Goal: Entertainment & Leisure: Consume media (video, audio)

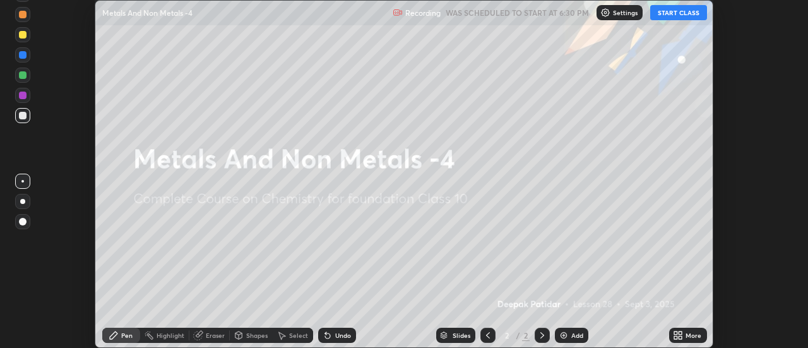
scroll to position [348, 807]
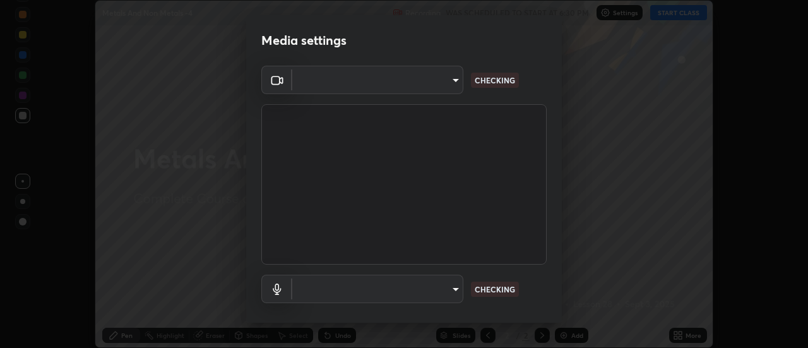
type input "1769541d7db8b910b2b6aaf592df5ff8660c63acaad49df9064175df0c6f581f"
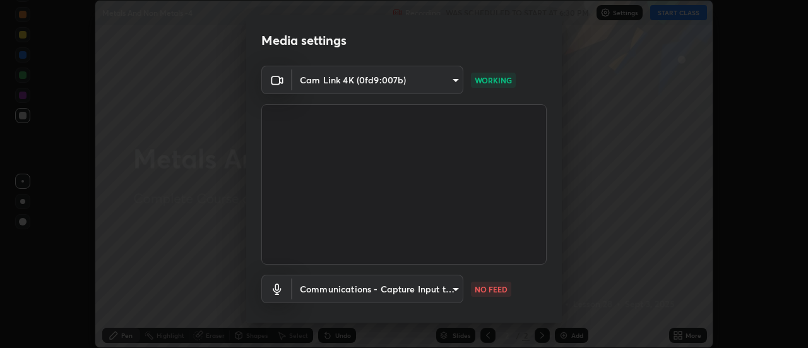
click at [444, 292] on body "Erase all Metals And Non Metals -4 Recording WAS SCHEDULED TO START AT 6:30 PM …" at bounding box center [404, 174] width 808 height 348
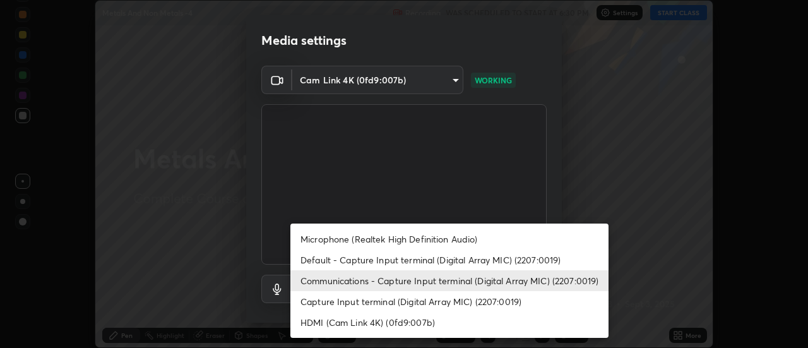
click at [463, 259] on li "Default - Capture Input terminal (Digital Array MIC) (2207:0019)" at bounding box center [449, 259] width 318 height 21
type input "default"
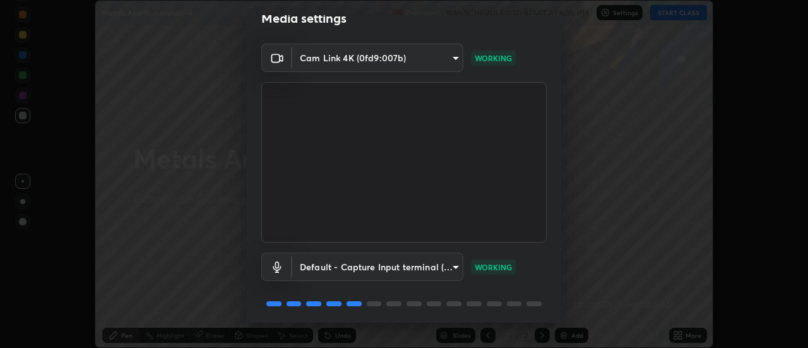
scroll to position [66, 0]
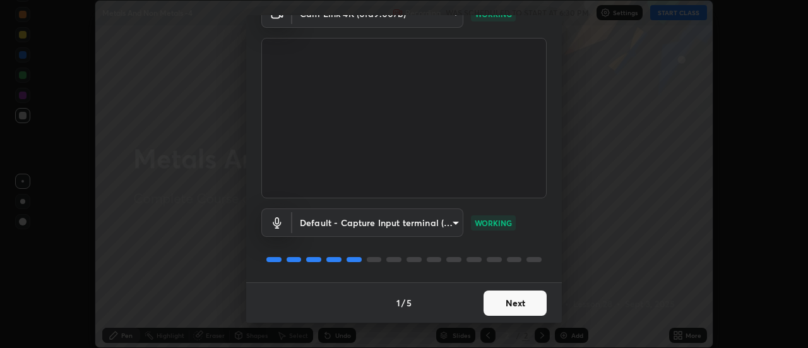
click at [503, 302] on button "Next" at bounding box center [515, 302] width 63 height 25
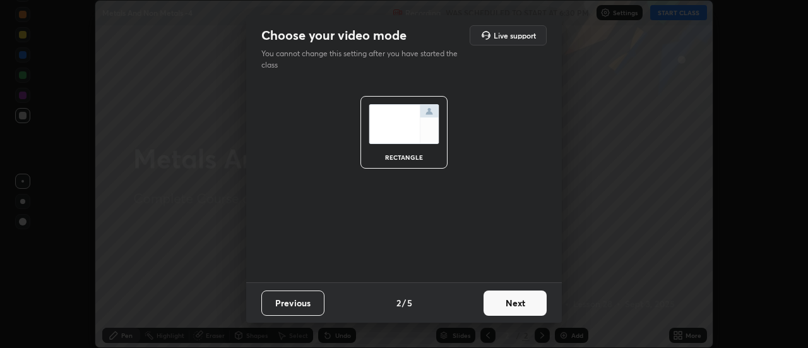
scroll to position [0, 0]
click at [521, 305] on button "Next" at bounding box center [515, 302] width 63 height 25
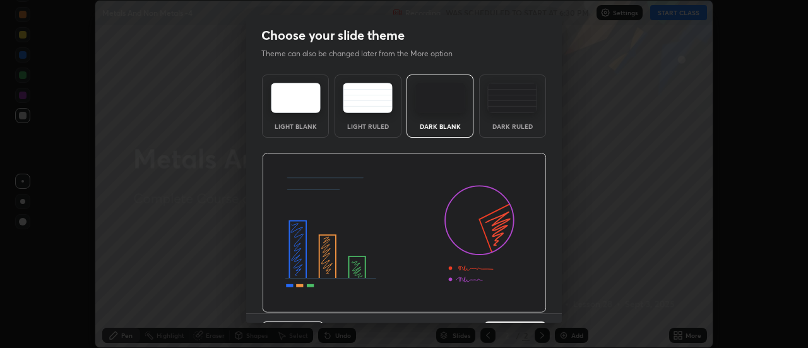
click at [525, 304] on img at bounding box center [404, 233] width 285 height 160
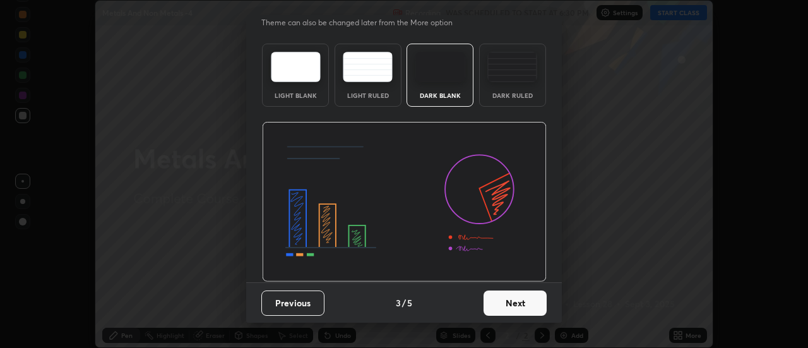
click at [523, 307] on button "Next" at bounding box center [515, 302] width 63 height 25
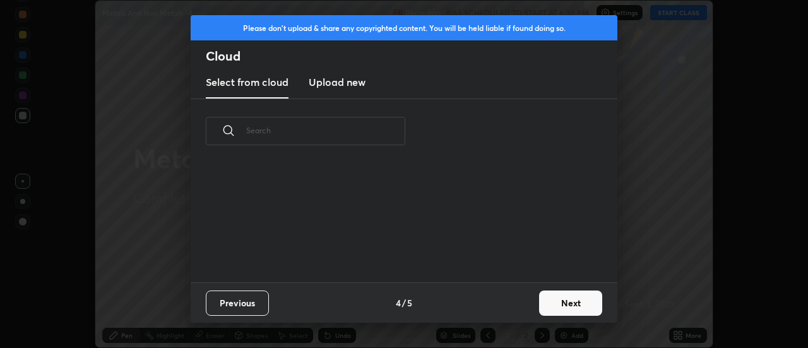
click at [565, 303] on button "Next" at bounding box center [570, 302] width 63 height 25
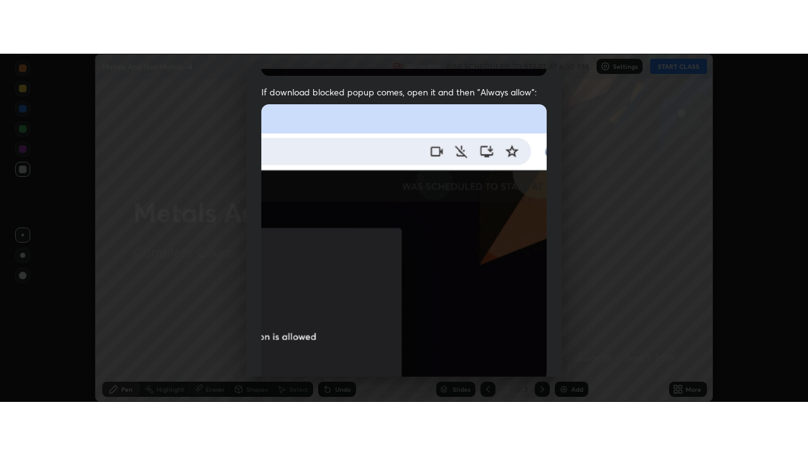
scroll to position [324, 0]
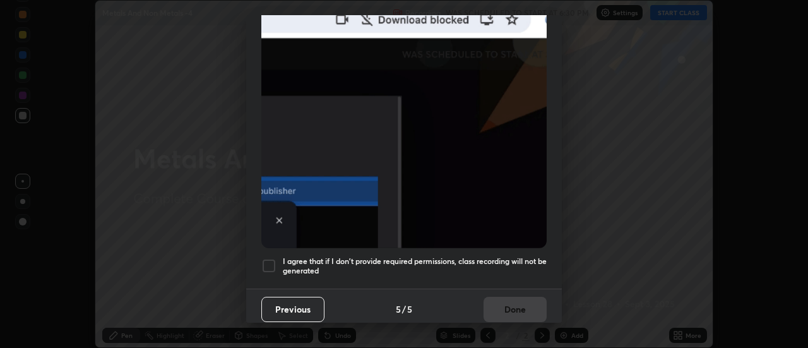
click at [503, 261] on h5 "I agree that if I don't provide required permissions, class recording will not …" at bounding box center [415, 266] width 264 height 20
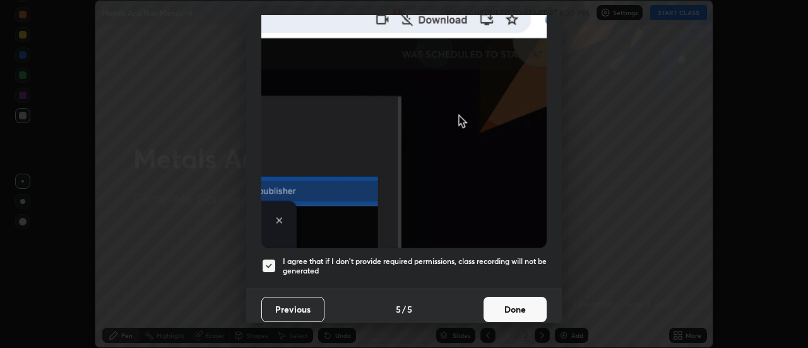
click at [507, 299] on button "Done" at bounding box center [515, 309] width 63 height 25
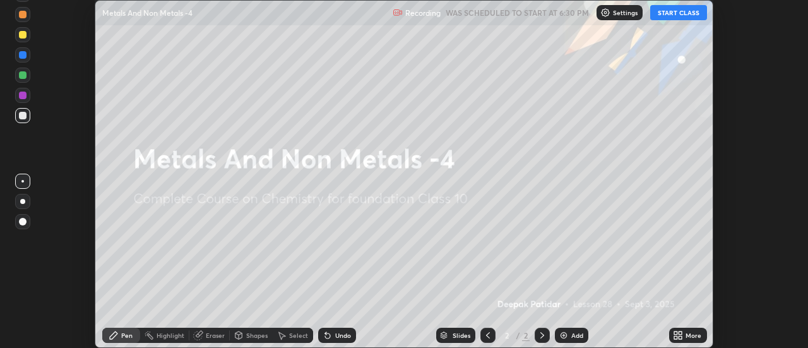
click at [660, 13] on button "START CLASS" at bounding box center [678, 12] width 57 height 15
click at [676, 334] on icon at bounding box center [675, 332] width 3 height 3
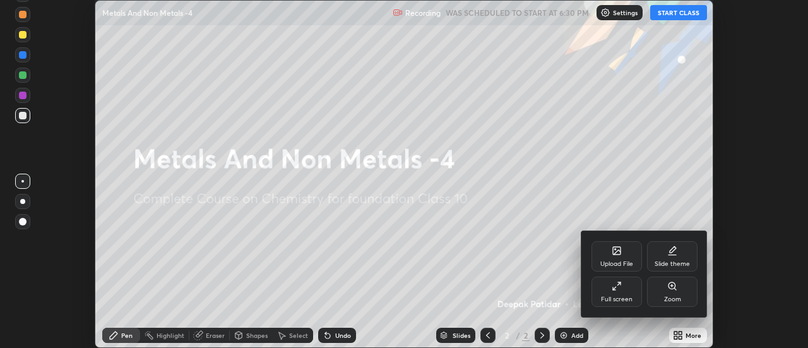
click at [620, 301] on div "Full screen" at bounding box center [617, 299] width 32 height 6
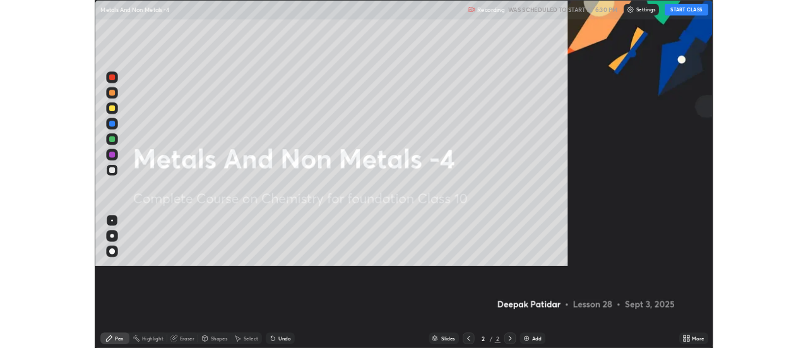
scroll to position [455, 808]
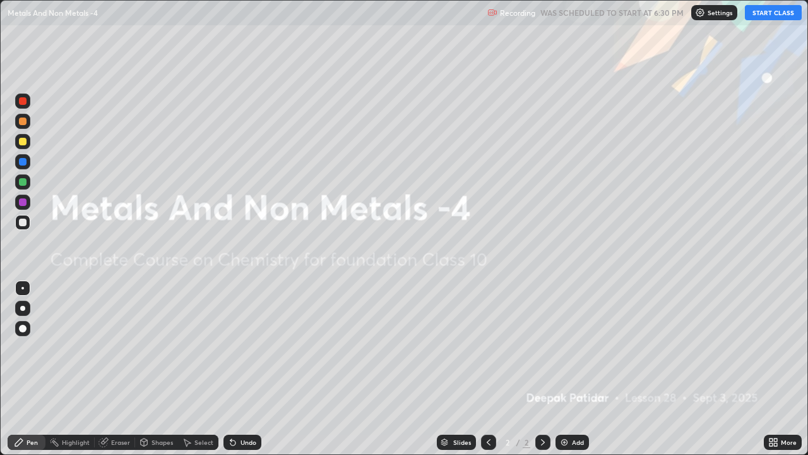
click at [574, 347] on div "Add" at bounding box center [578, 442] width 12 height 6
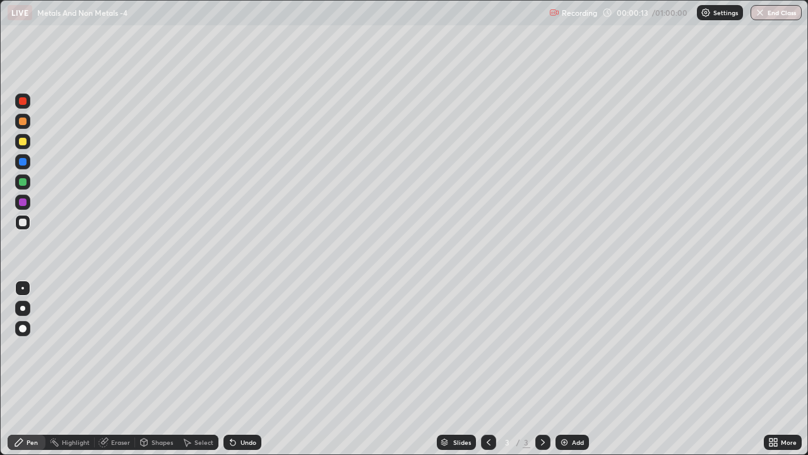
click at [19, 122] on div at bounding box center [23, 121] width 8 height 8
click at [775, 347] on icon at bounding box center [775, 444] width 3 height 3
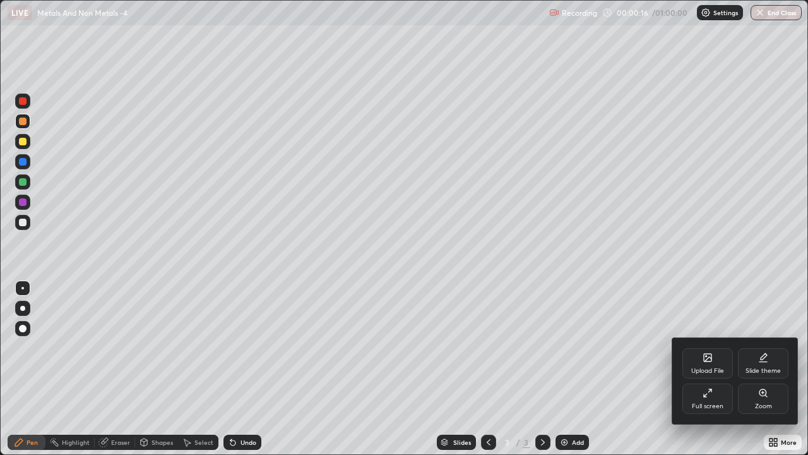
click at [712, 347] on div "Full screen" at bounding box center [708, 406] width 32 height 6
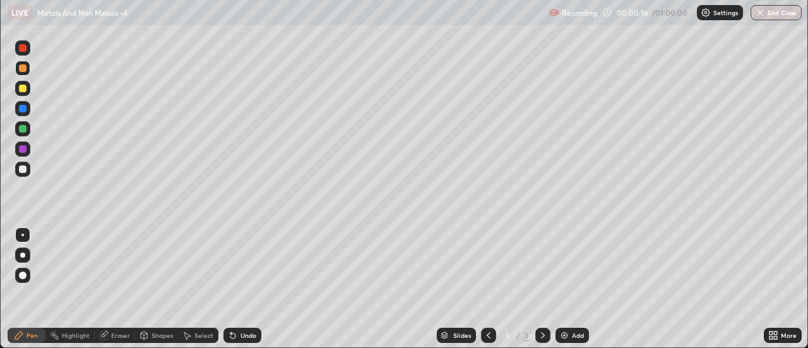
scroll to position [62785, 62325]
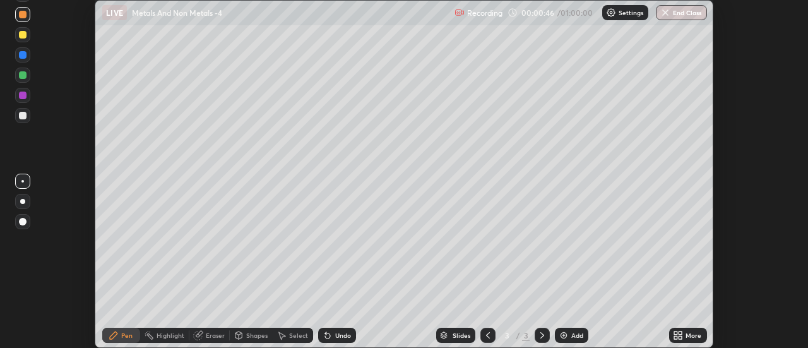
click at [684, 334] on div "More" at bounding box center [688, 335] width 38 height 15
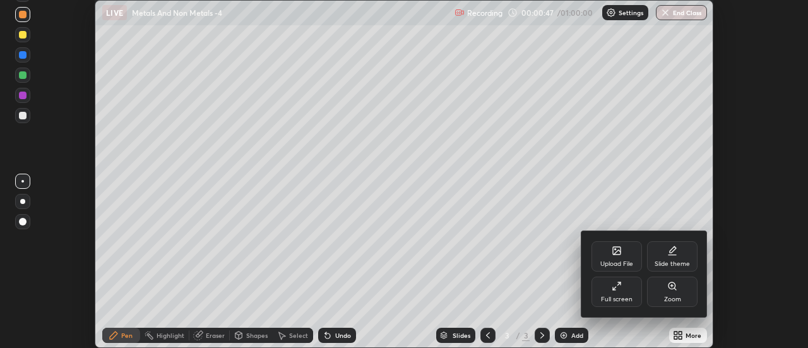
click at [621, 264] on div "Upload File" at bounding box center [616, 264] width 33 height 6
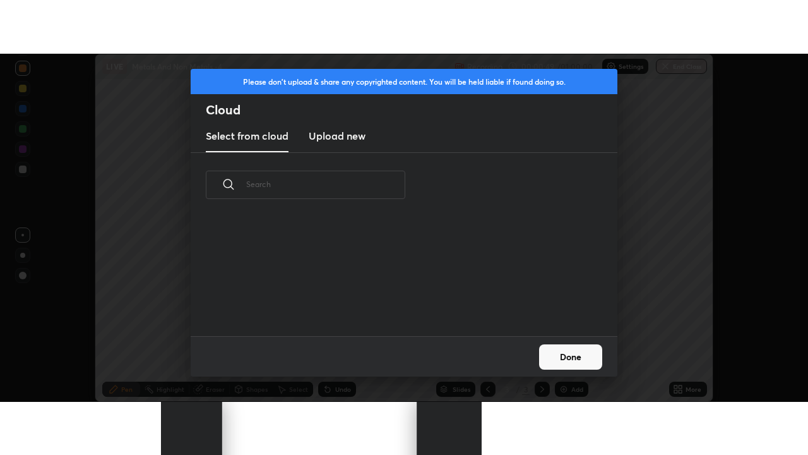
scroll to position [119, 405]
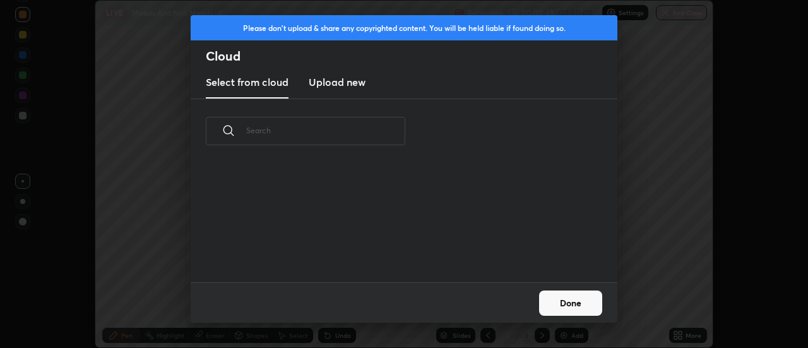
click at [343, 85] on h3 "Upload new" at bounding box center [337, 81] width 57 height 15
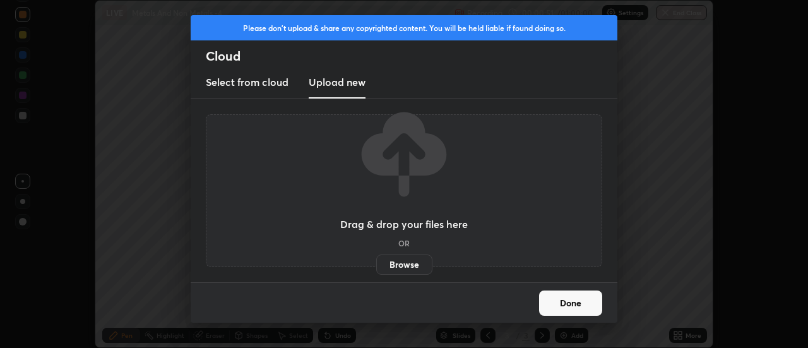
click at [413, 260] on label "Browse" at bounding box center [404, 264] width 56 height 20
click at [376, 260] on input "Browse" at bounding box center [376, 264] width 0 height 20
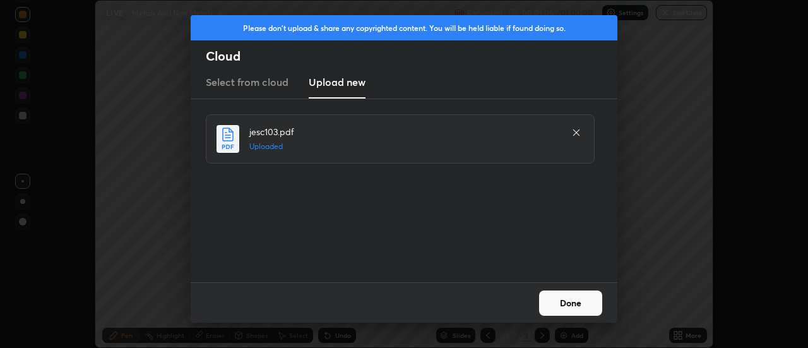
click at [589, 304] on button "Done" at bounding box center [570, 302] width 63 height 25
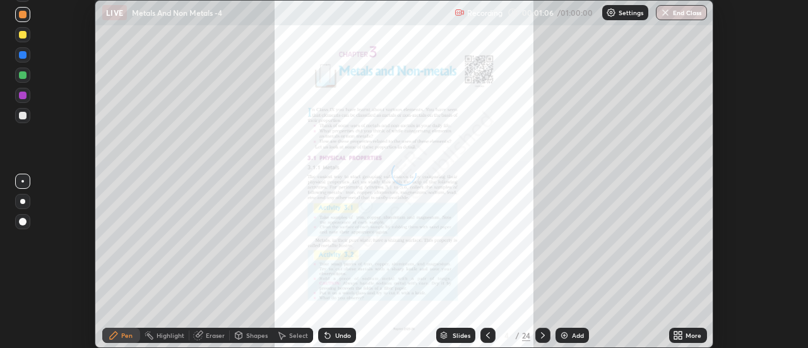
click at [691, 335] on div "More" at bounding box center [694, 335] width 16 height 6
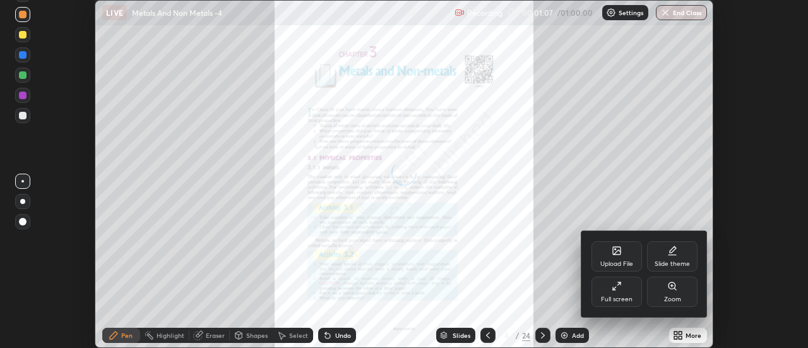
click at [627, 294] on div "Full screen" at bounding box center [617, 292] width 51 height 30
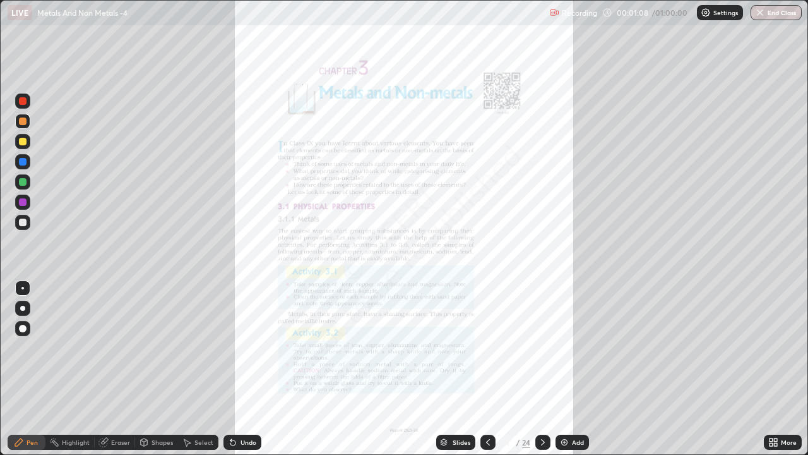
scroll to position [455, 808]
click at [487, 347] on icon at bounding box center [488, 442] width 10 height 10
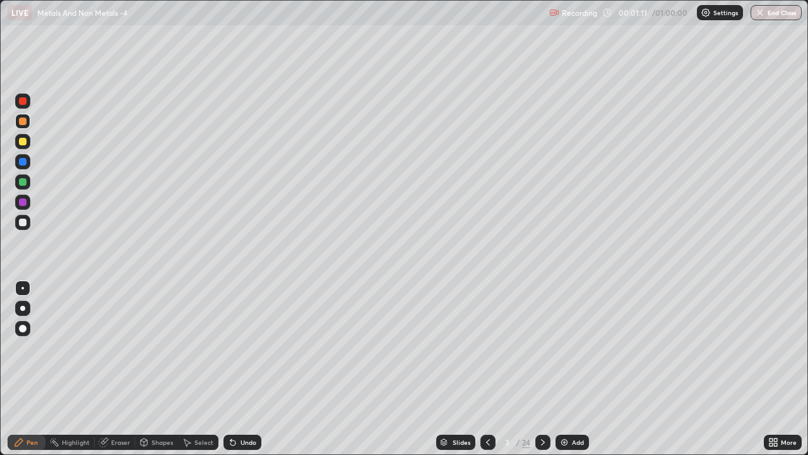
click at [542, 347] on icon at bounding box center [543, 442] width 10 height 10
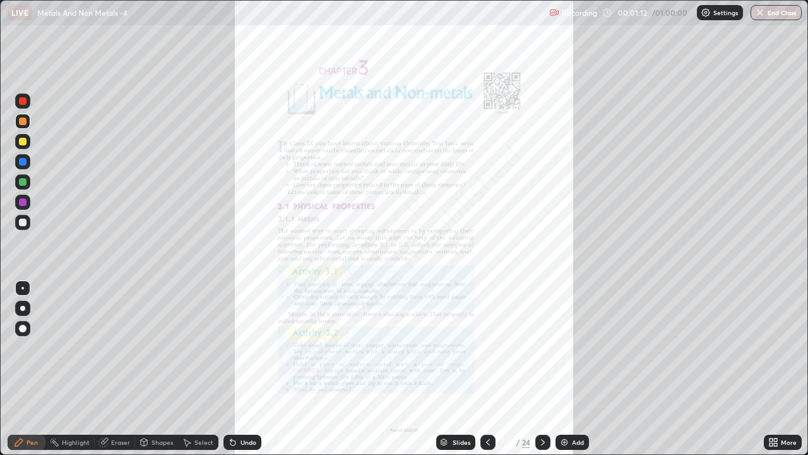
click at [542, 347] on icon at bounding box center [543, 442] width 10 height 10
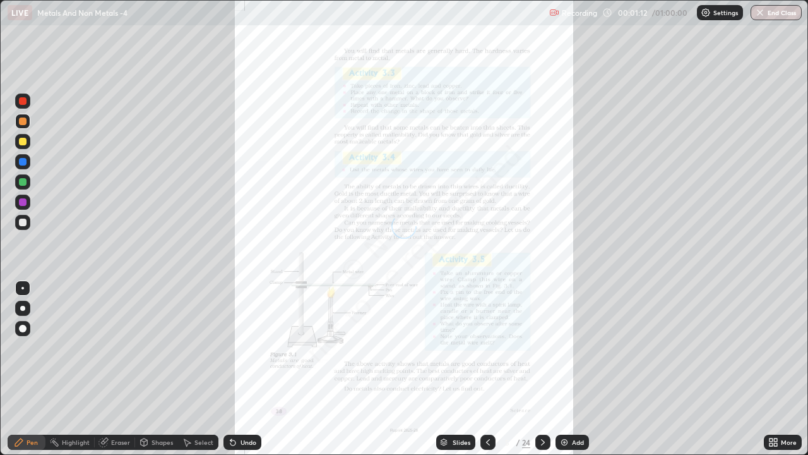
click at [542, 347] on icon at bounding box center [543, 442] width 10 height 10
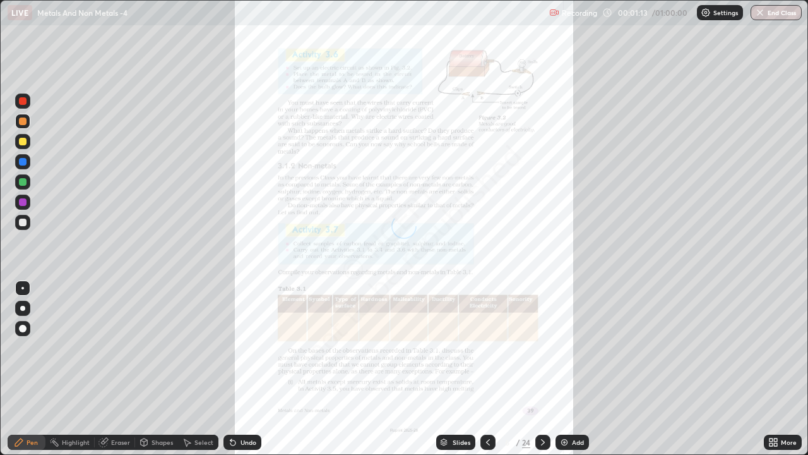
click at [779, 347] on div "More" at bounding box center [783, 441] width 38 height 15
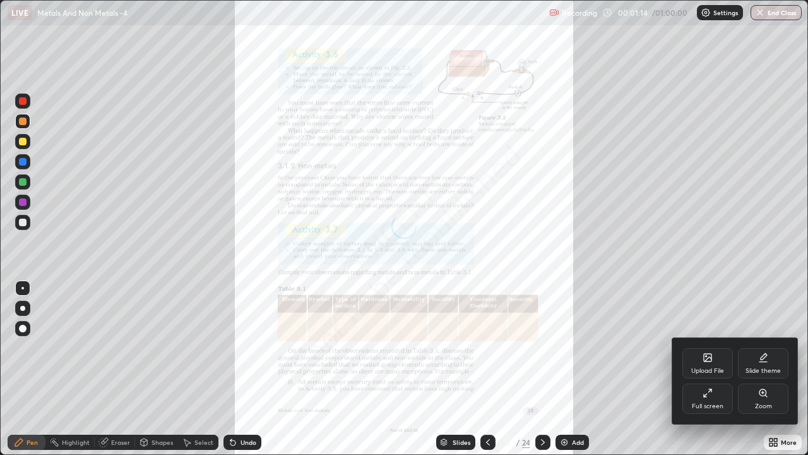
click at [756, 347] on div "Zoom" at bounding box center [763, 398] width 51 height 30
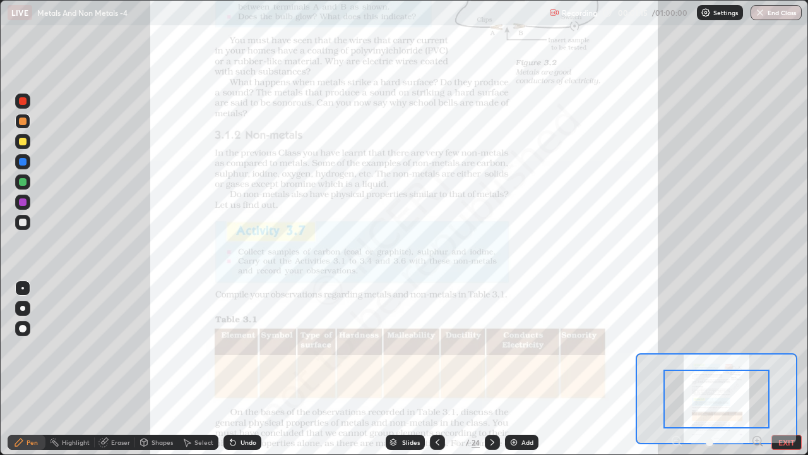
click at [757, 347] on icon at bounding box center [757, 440] width 3 height 0
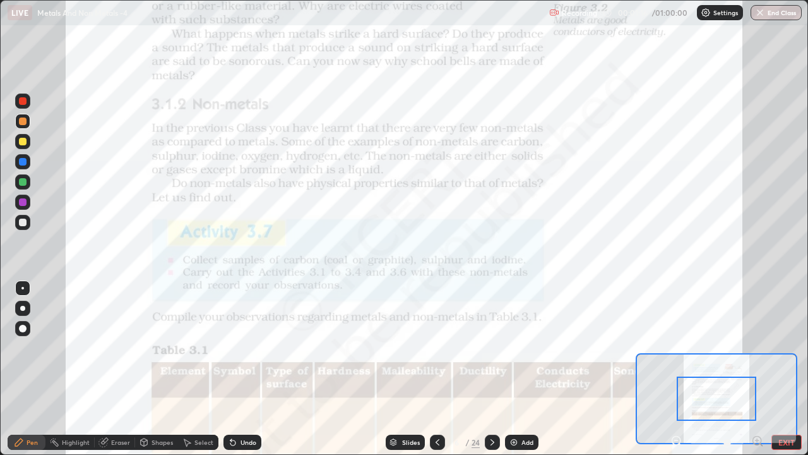
click at [757, 347] on icon at bounding box center [757, 440] width 3 height 0
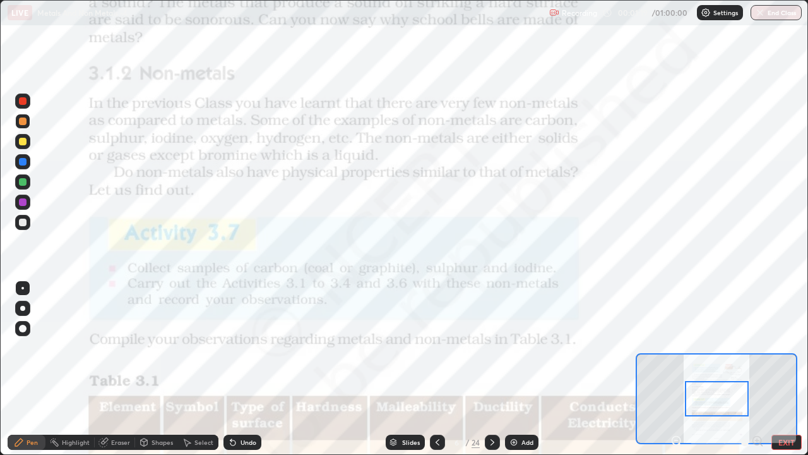
click at [489, 347] on icon at bounding box center [492, 442] width 10 height 10
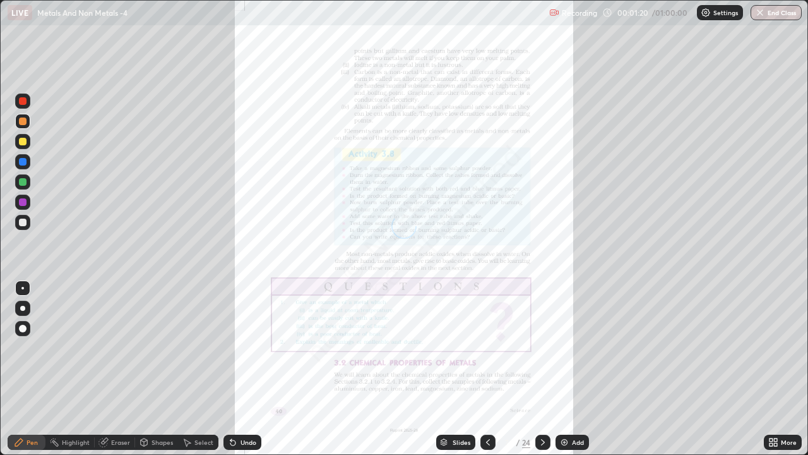
click at [450, 347] on div "Slides" at bounding box center [455, 441] width 39 height 15
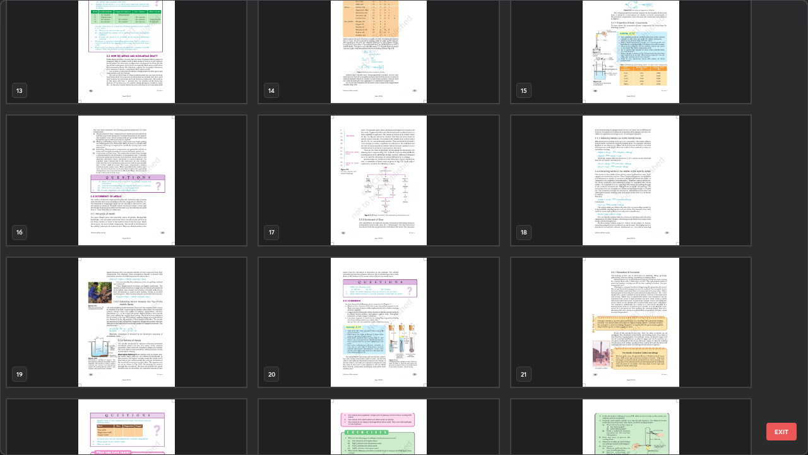
scroll to position [681, 0]
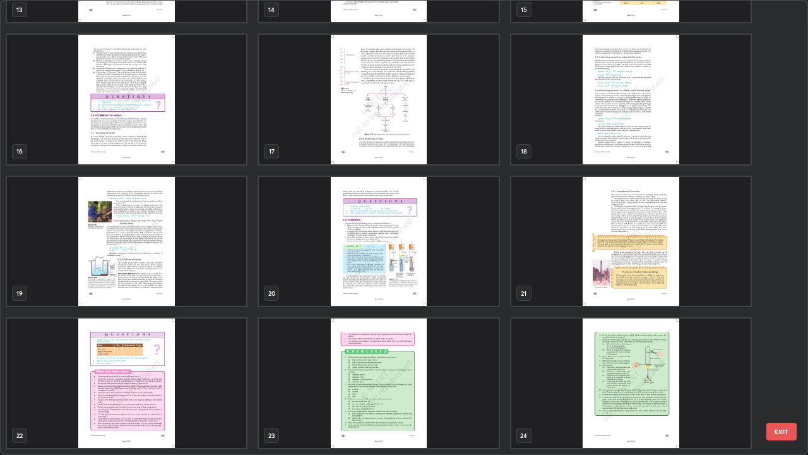
click at [592, 132] on img "grid" at bounding box center [630, 99] width 239 height 129
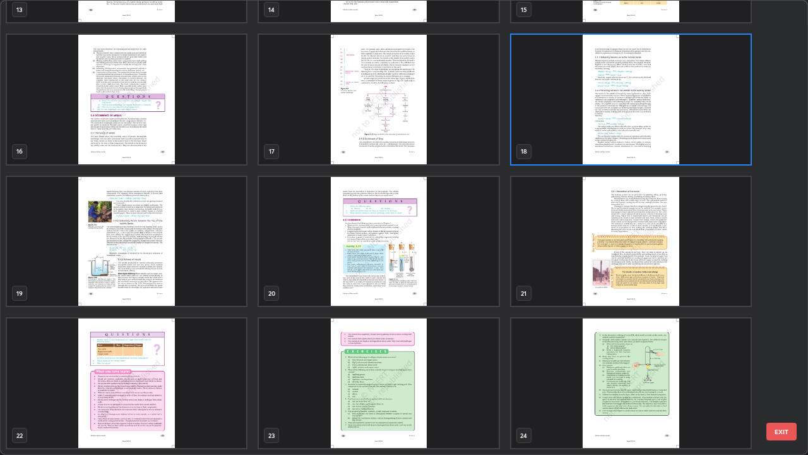
click at [595, 140] on img "grid" at bounding box center [630, 99] width 239 height 129
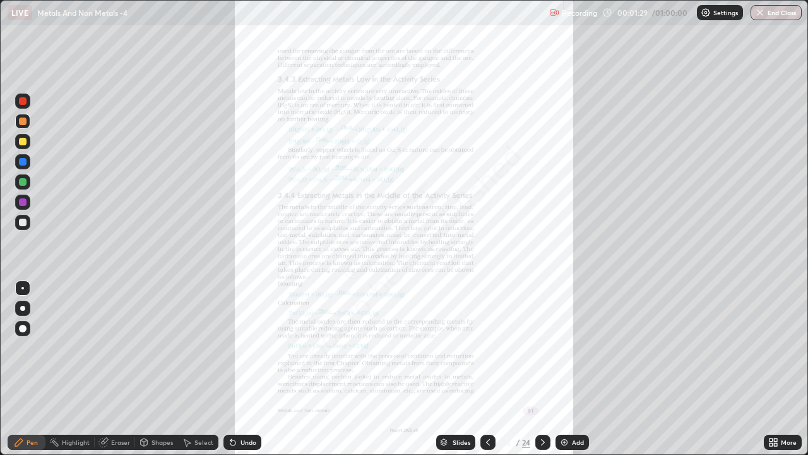
click at [774, 347] on icon at bounding box center [775, 439] width 3 height 3
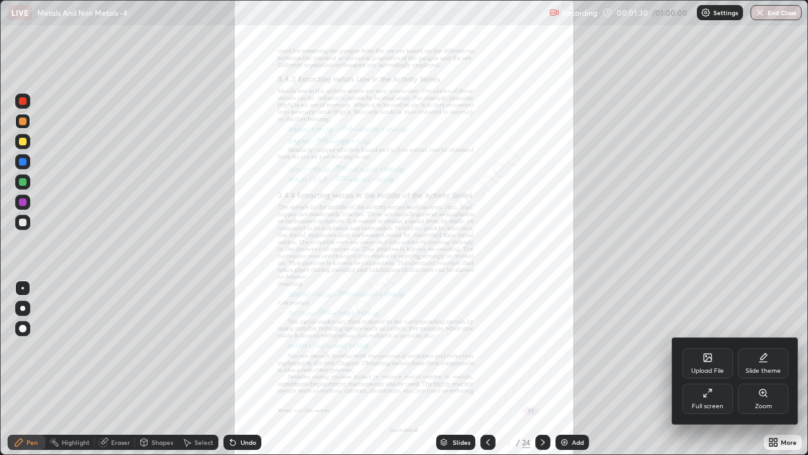
click at [756, 347] on div "Zoom" at bounding box center [763, 398] width 51 height 30
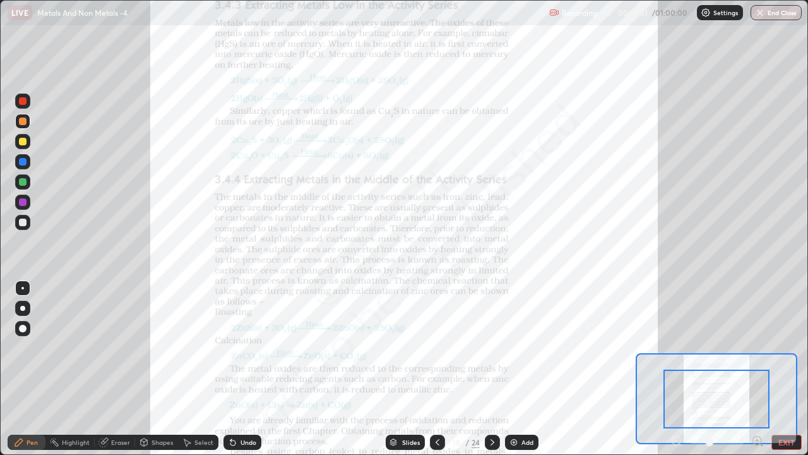
click at [757, 347] on icon at bounding box center [757, 440] width 3 height 0
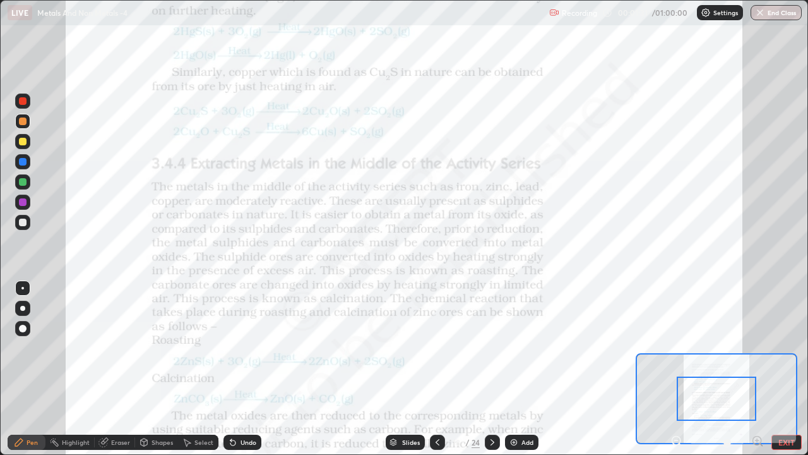
click at [756, 347] on icon at bounding box center [757, 440] width 13 height 13
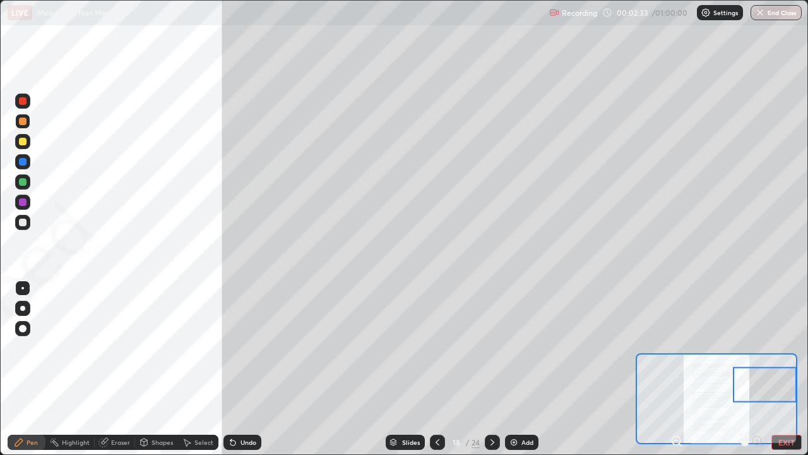
click at [21, 106] on div at bounding box center [22, 100] width 15 height 15
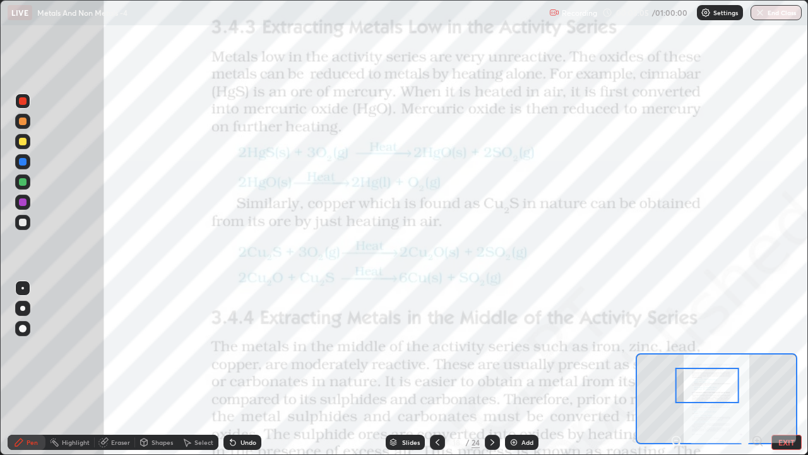
click at [244, 347] on div "Undo" at bounding box center [242, 441] width 38 height 15
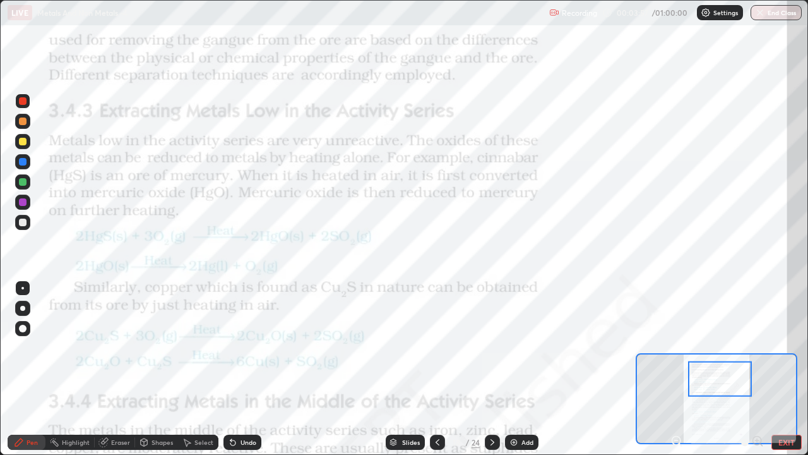
click at [733, 347] on div at bounding box center [720, 378] width 64 height 35
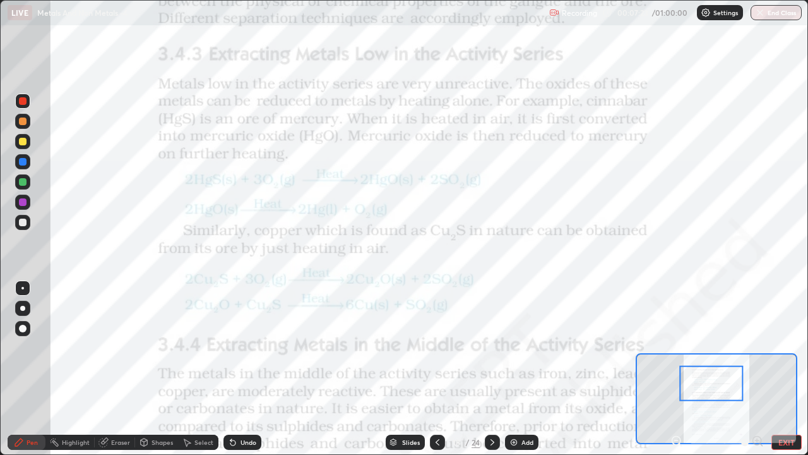
click at [110, 347] on div "Eraser" at bounding box center [115, 441] width 40 height 15
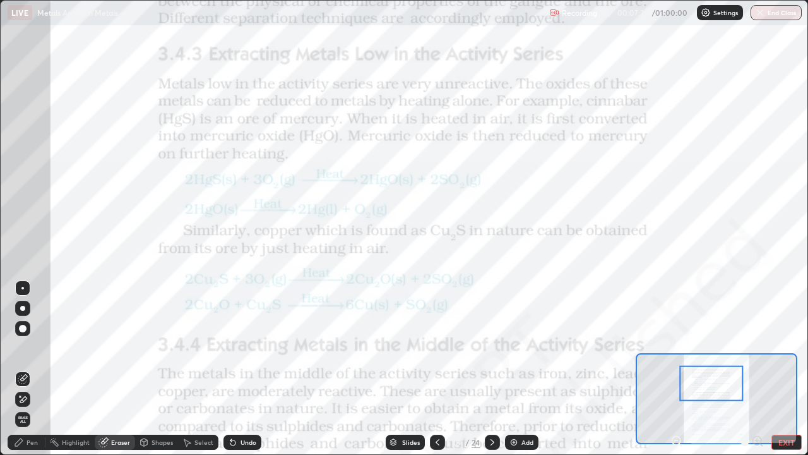
click at [33, 347] on div "Pen" at bounding box center [32, 442] width 11 height 6
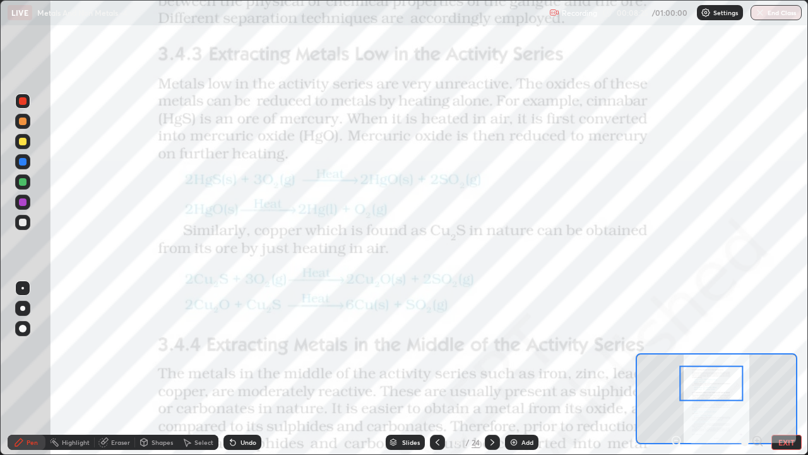
click at [122, 347] on div "Eraser" at bounding box center [120, 442] width 19 height 6
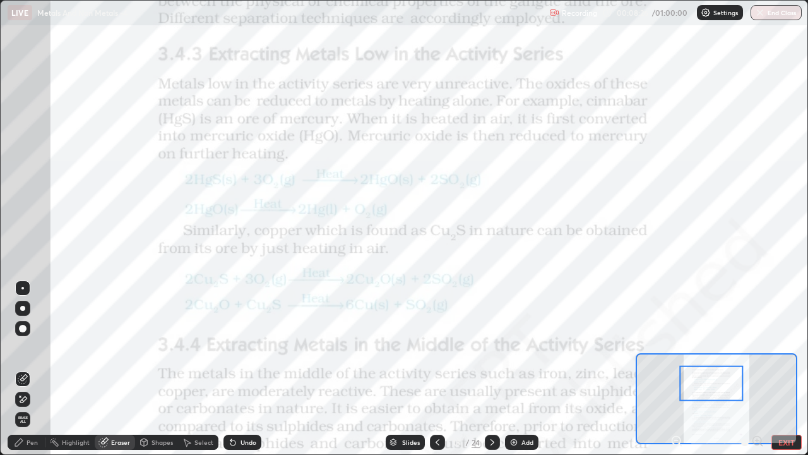
click at [23, 347] on span "Erase all" at bounding box center [23, 419] width 14 height 8
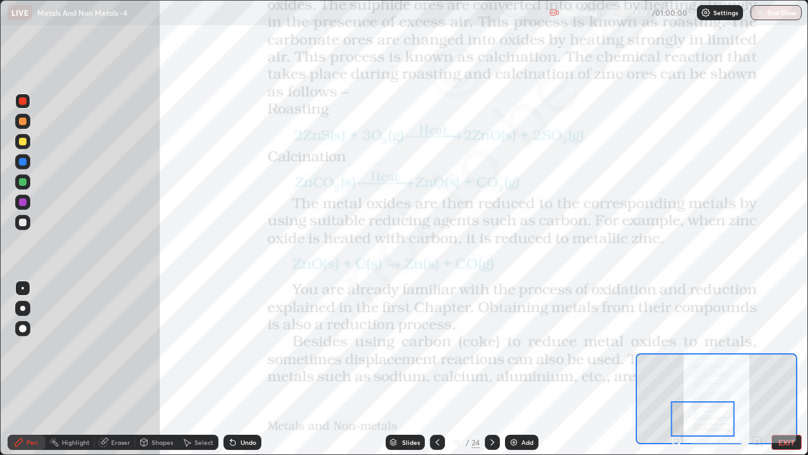
click at [124, 347] on div "Eraser" at bounding box center [120, 442] width 19 height 6
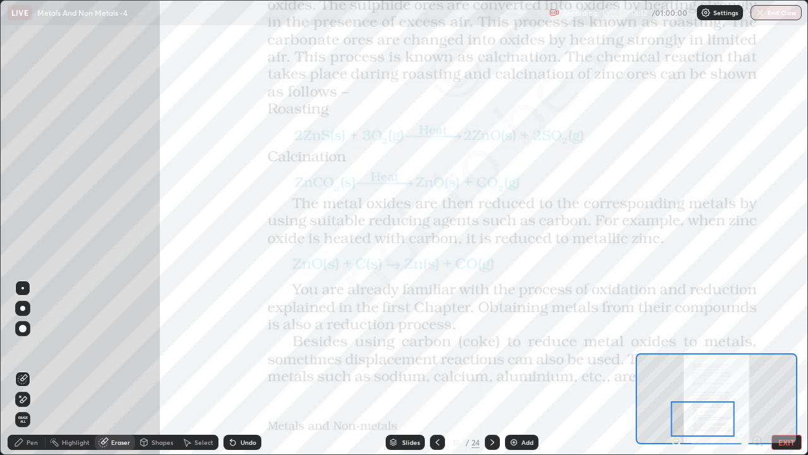
click at [29, 347] on span "Erase all" at bounding box center [23, 419] width 14 height 8
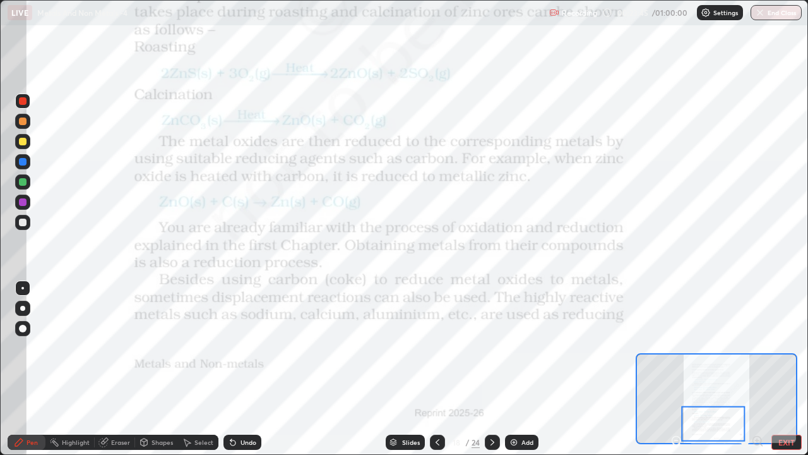
click at [491, 347] on icon at bounding box center [492, 442] width 10 height 10
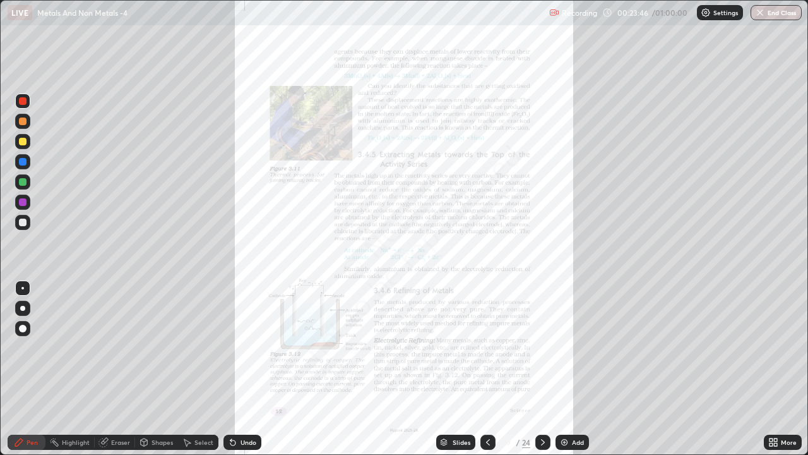
click at [783, 347] on div "More" at bounding box center [789, 442] width 16 height 6
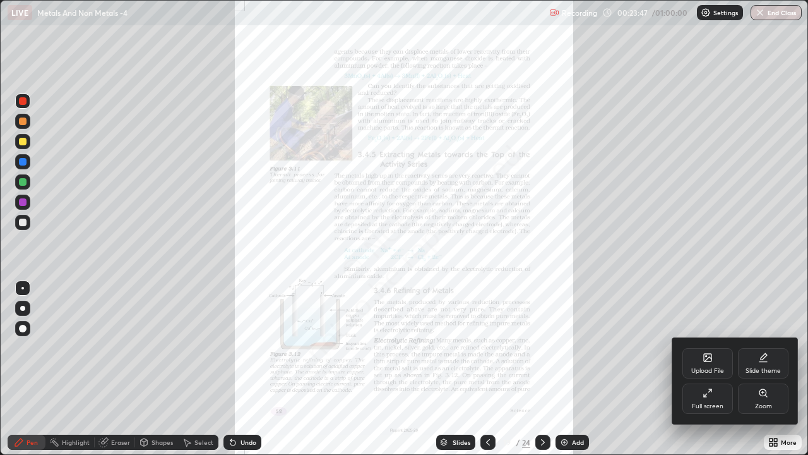
click at [768, 347] on div "Zoom" at bounding box center [763, 398] width 51 height 30
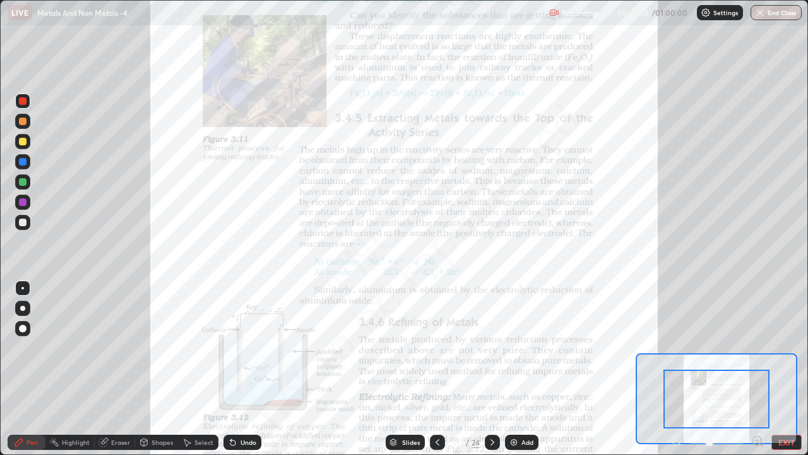
click at [758, 347] on icon at bounding box center [757, 440] width 13 height 13
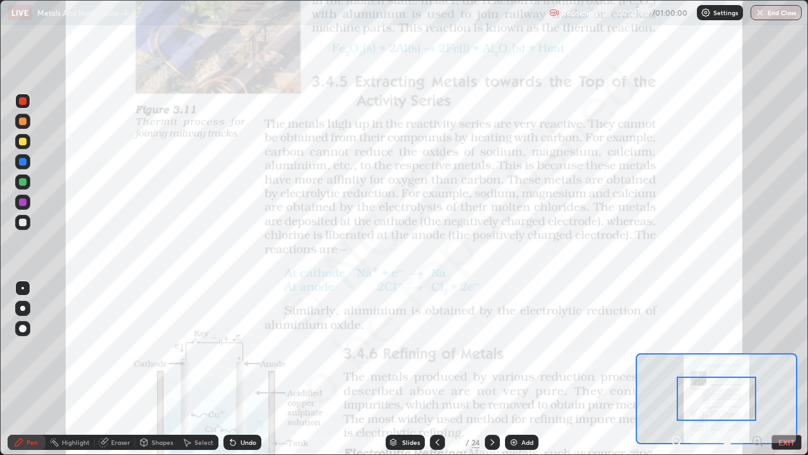
click at [757, 347] on icon at bounding box center [757, 440] width 3 height 0
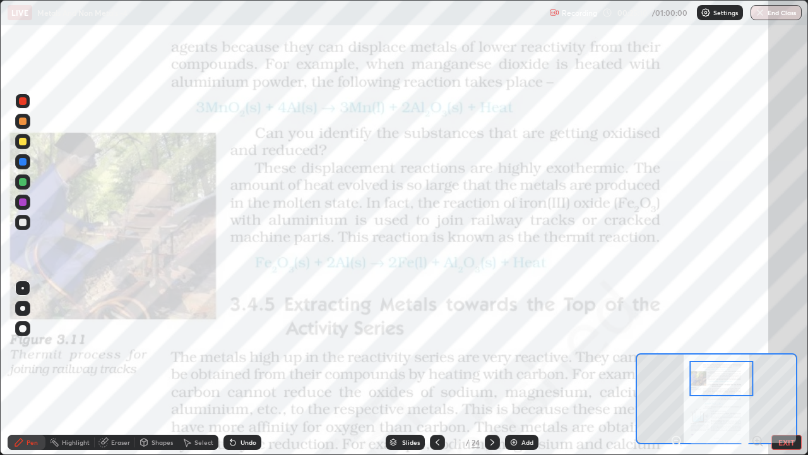
click at [107, 347] on icon at bounding box center [103, 442] width 10 height 10
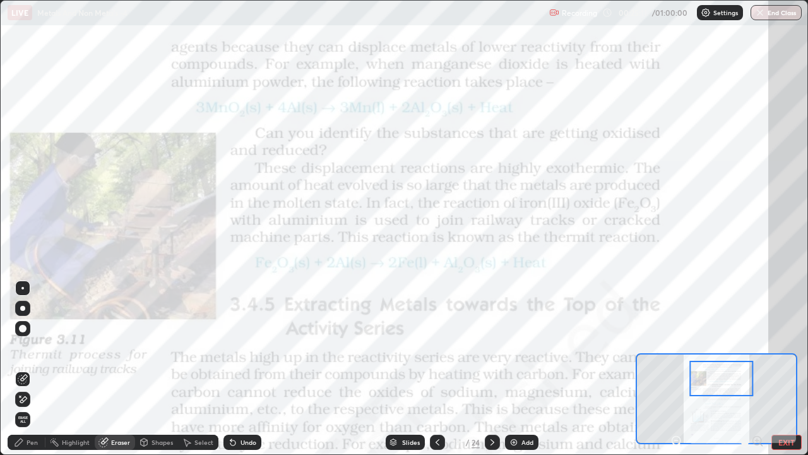
click at [21, 347] on span "Erase all" at bounding box center [23, 419] width 14 height 8
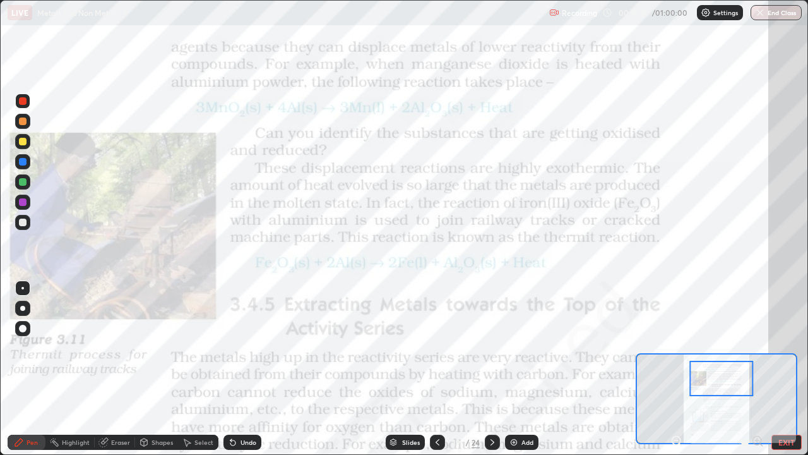
click at [242, 347] on div "Undo" at bounding box center [249, 442] width 16 height 6
click at [244, 347] on div "Undo" at bounding box center [249, 442] width 16 height 6
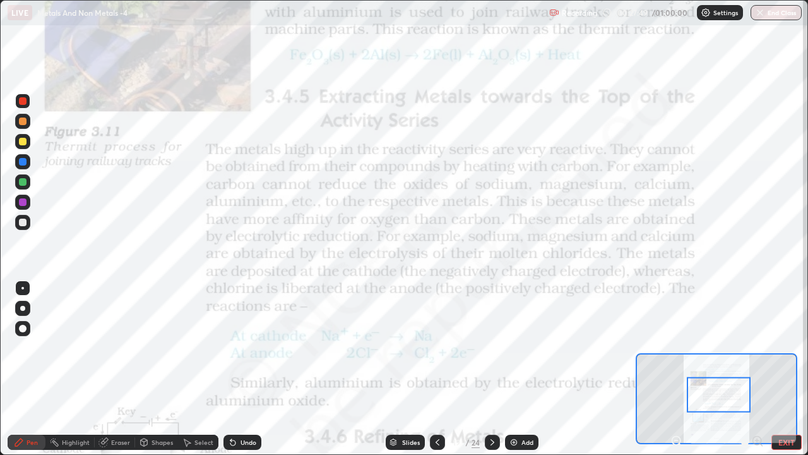
click at [676, 347] on icon at bounding box center [676, 440] width 13 height 13
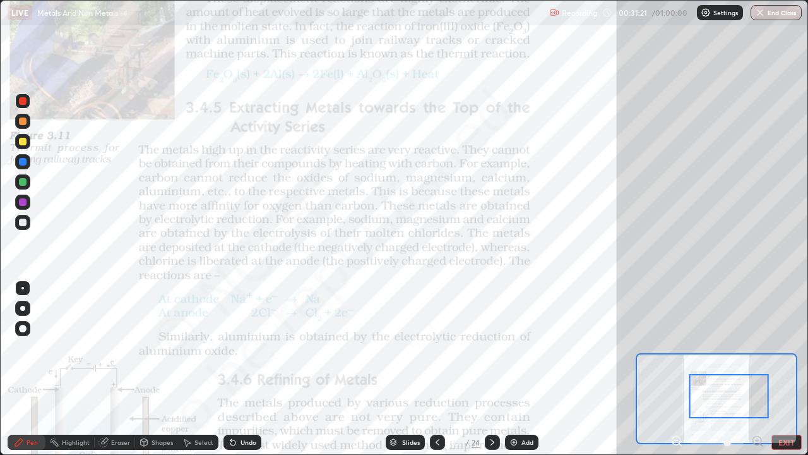
click at [122, 347] on div "Eraser" at bounding box center [120, 442] width 19 height 6
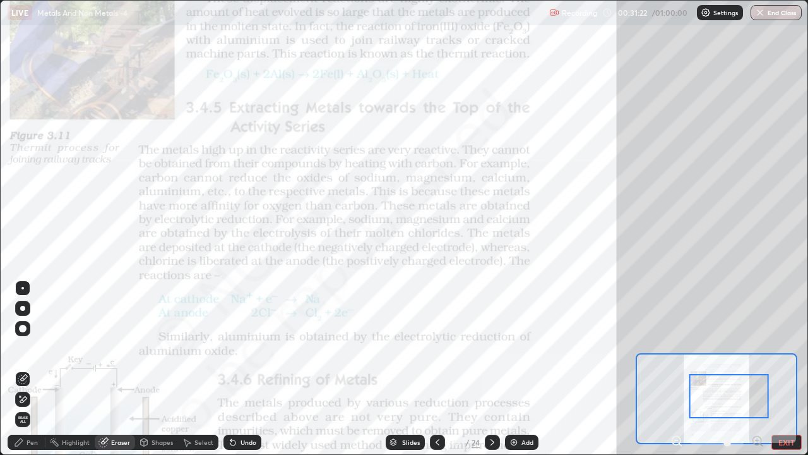
click at [24, 347] on icon at bounding box center [23, 399] width 10 height 11
click at [30, 347] on div "Pen" at bounding box center [32, 442] width 11 height 6
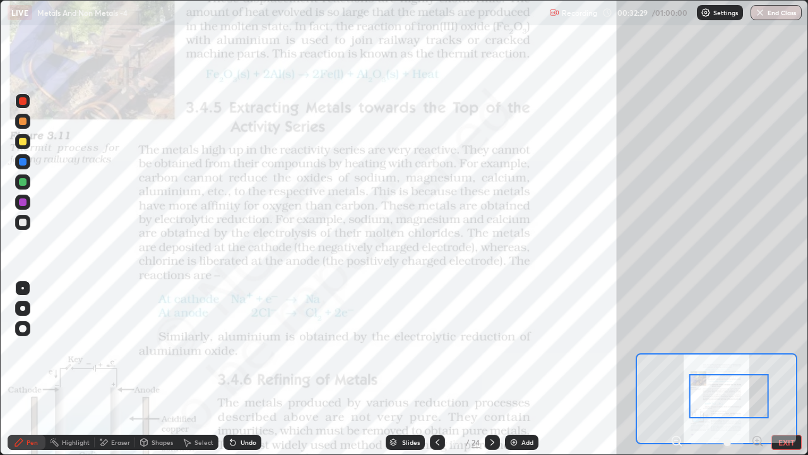
click at [105, 347] on icon at bounding box center [104, 442] width 7 height 6
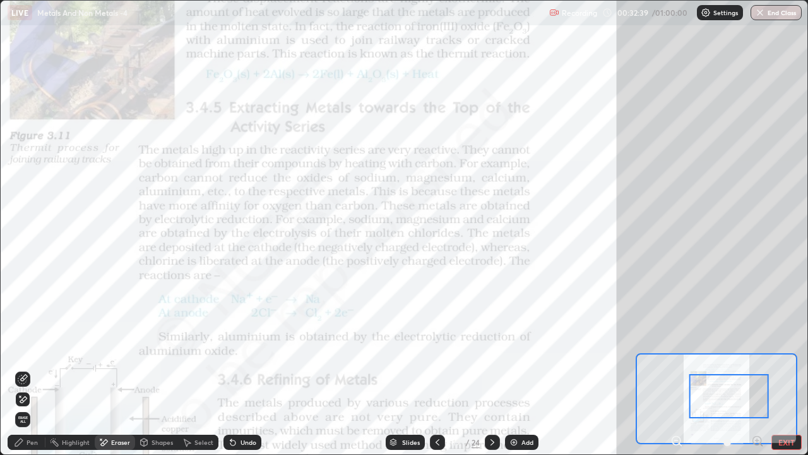
click at [21, 347] on span "Erase all" at bounding box center [23, 419] width 14 height 8
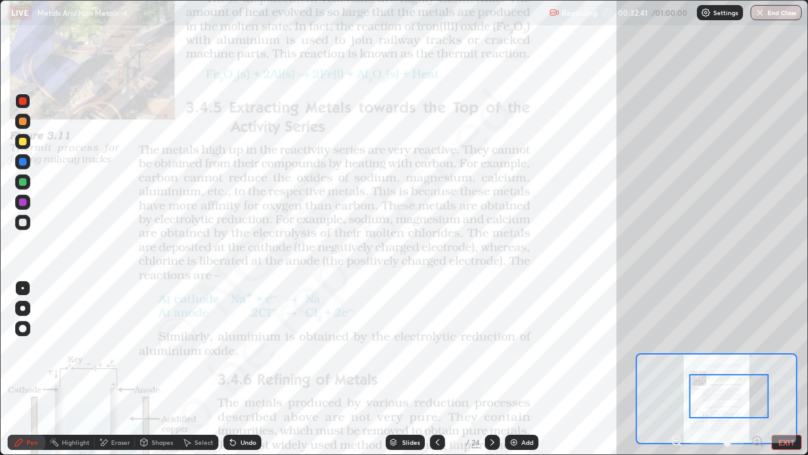
click at [21, 121] on div at bounding box center [23, 121] width 8 height 8
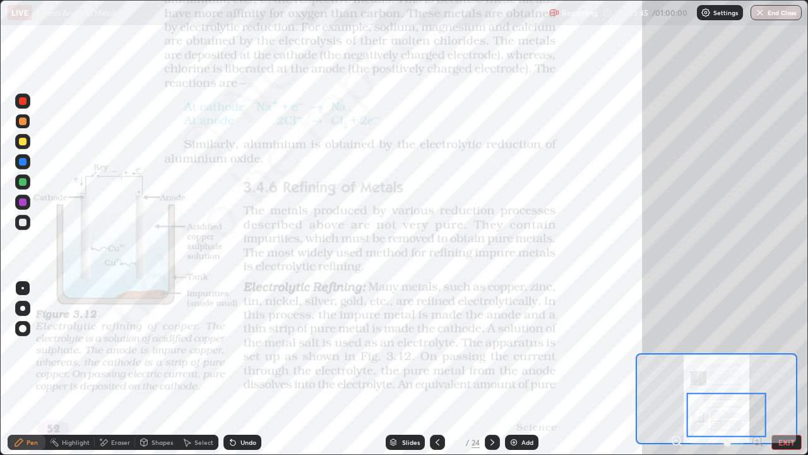
click at [408, 347] on div "Slides" at bounding box center [411, 442] width 18 height 6
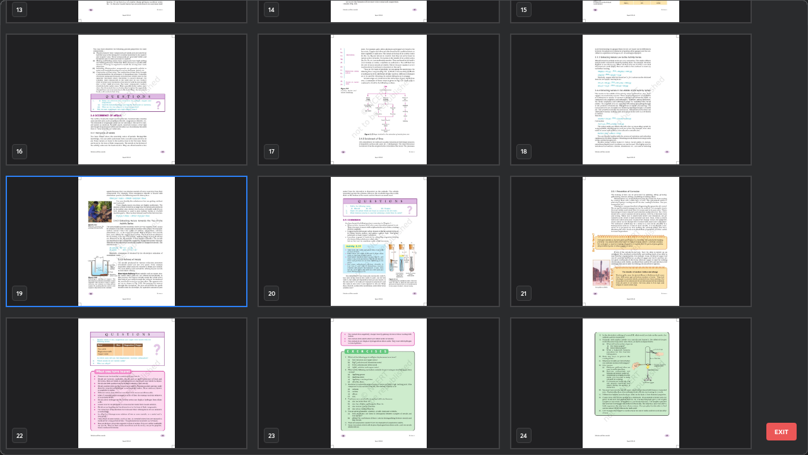
click at [370, 270] on img "grid" at bounding box center [378, 241] width 239 height 129
click at [373, 273] on img "grid" at bounding box center [378, 241] width 239 height 129
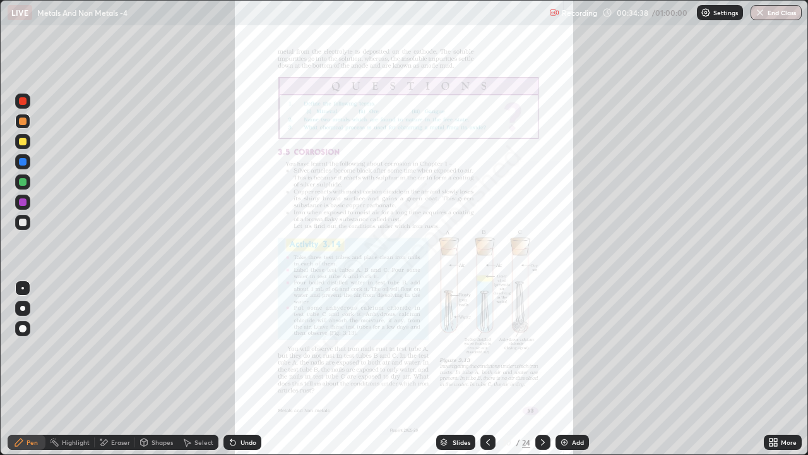
click at [542, 347] on icon at bounding box center [543, 442] width 4 height 6
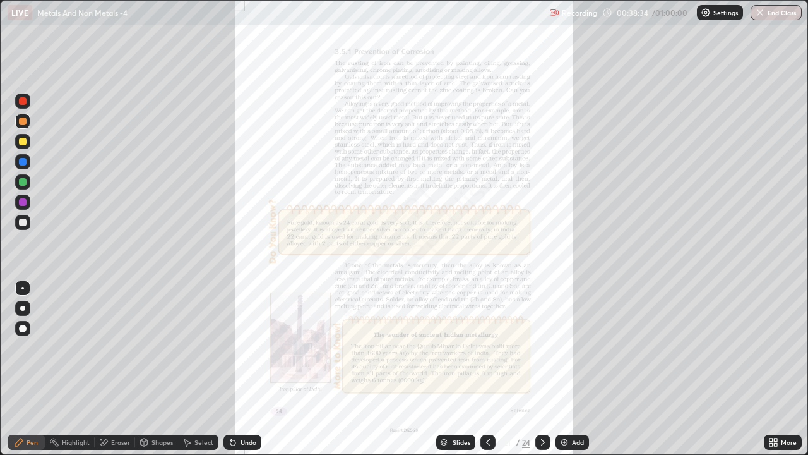
click at [252, 347] on div "Undo" at bounding box center [242, 441] width 38 height 15
click at [254, 347] on div "Undo" at bounding box center [242, 441] width 38 height 15
click at [253, 347] on div "Undo" at bounding box center [242, 441] width 38 height 15
click at [787, 347] on div "More" at bounding box center [789, 442] width 16 height 6
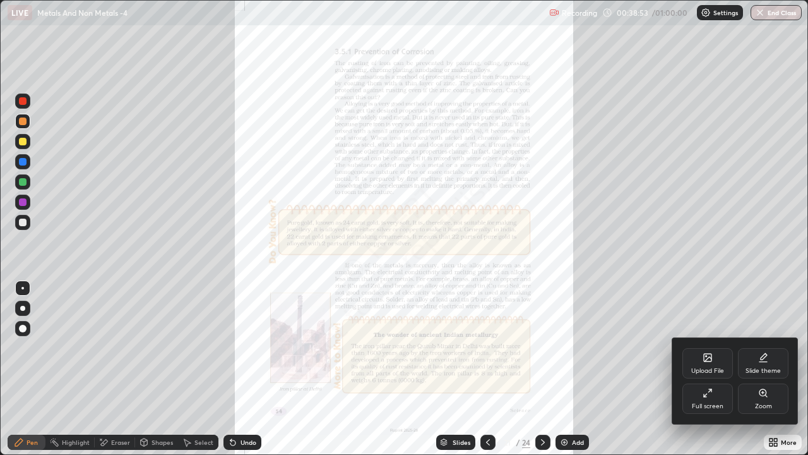
click at [768, 347] on div "Zoom" at bounding box center [763, 406] width 17 height 6
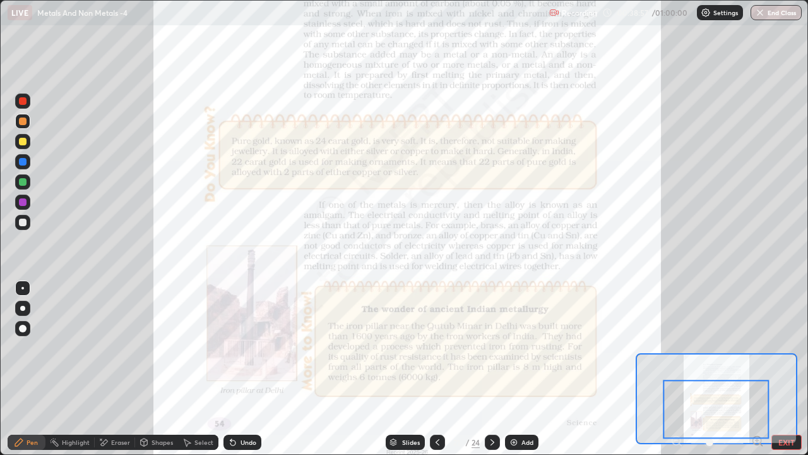
click at [491, 347] on icon at bounding box center [492, 442] width 10 height 10
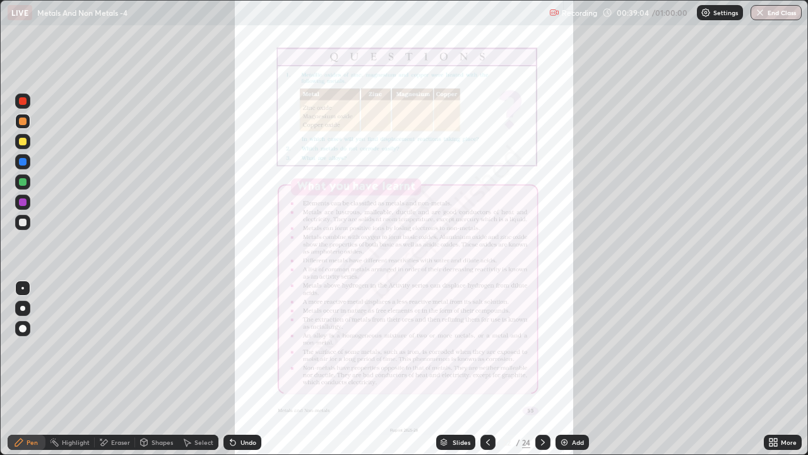
click at [788, 347] on div "More" at bounding box center [789, 442] width 16 height 6
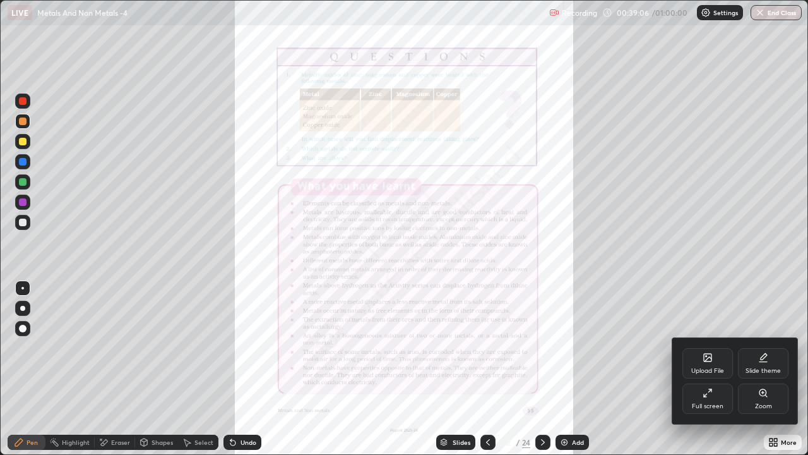
click at [717, 347] on div "Full screen" at bounding box center [708, 406] width 32 height 6
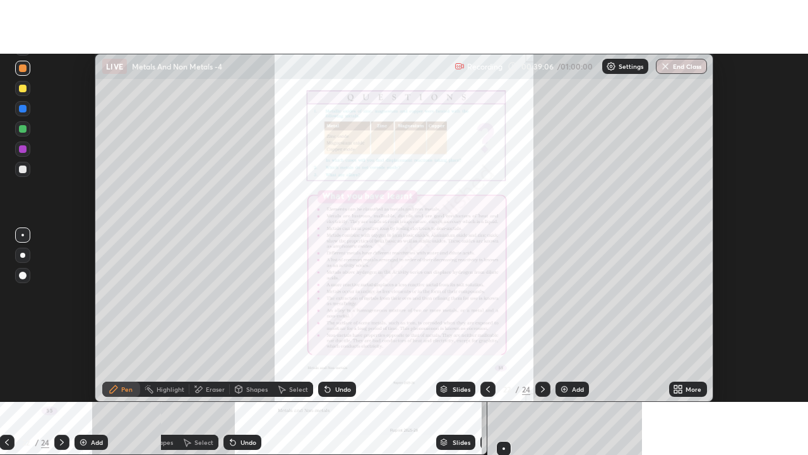
scroll to position [62785, 62325]
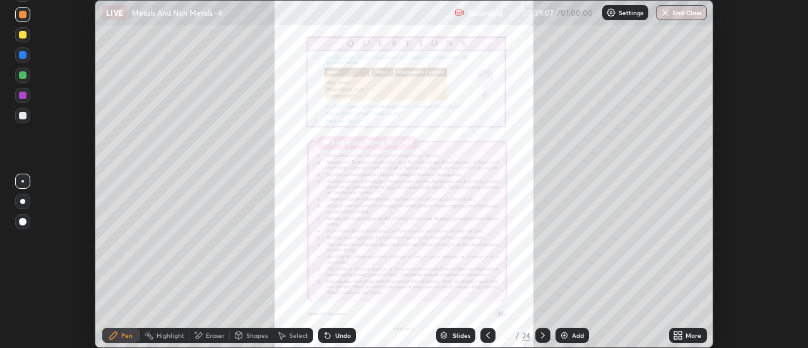
click at [676, 339] on icon at bounding box center [675, 337] width 3 height 3
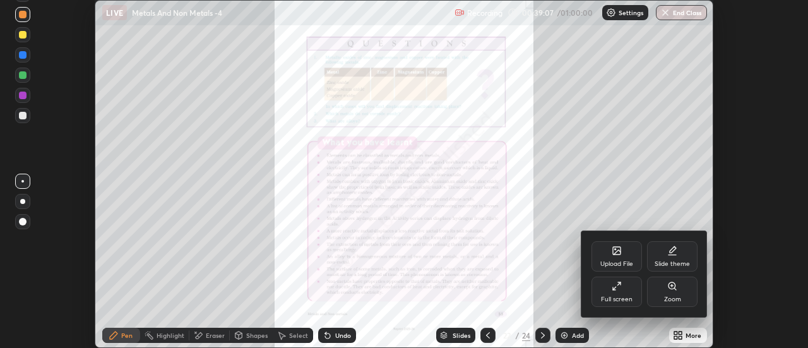
click at [626, 299] on div "Full screen" at bounding box center [617, 299] width 32 height 6
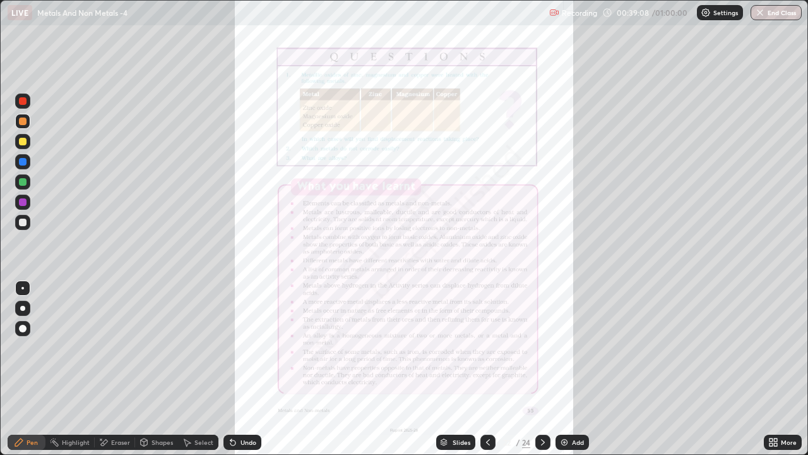
scroll to position [455, 808]
click at [576, 347] on div "Add" at bounding box center [578, 442] width 12 height 6
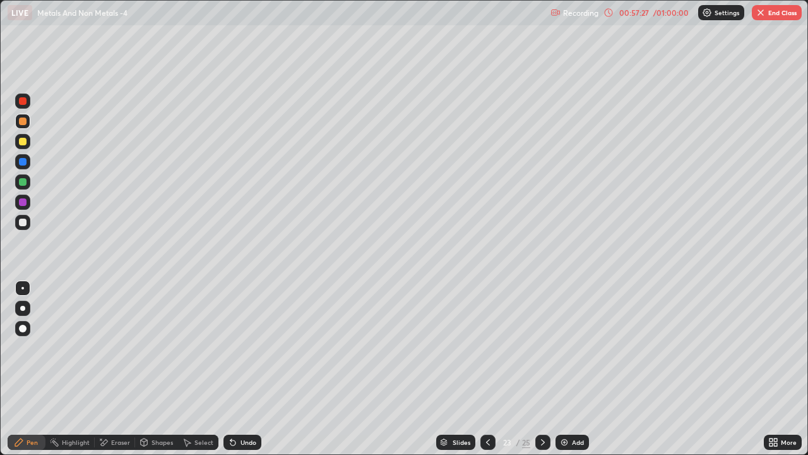
click at [347, 347] on div "Slides 23 / 25 Add" at bounding box center [512, 441] width 503 height 25
